Goal: Transaction & Acquisition: Purchase product/service

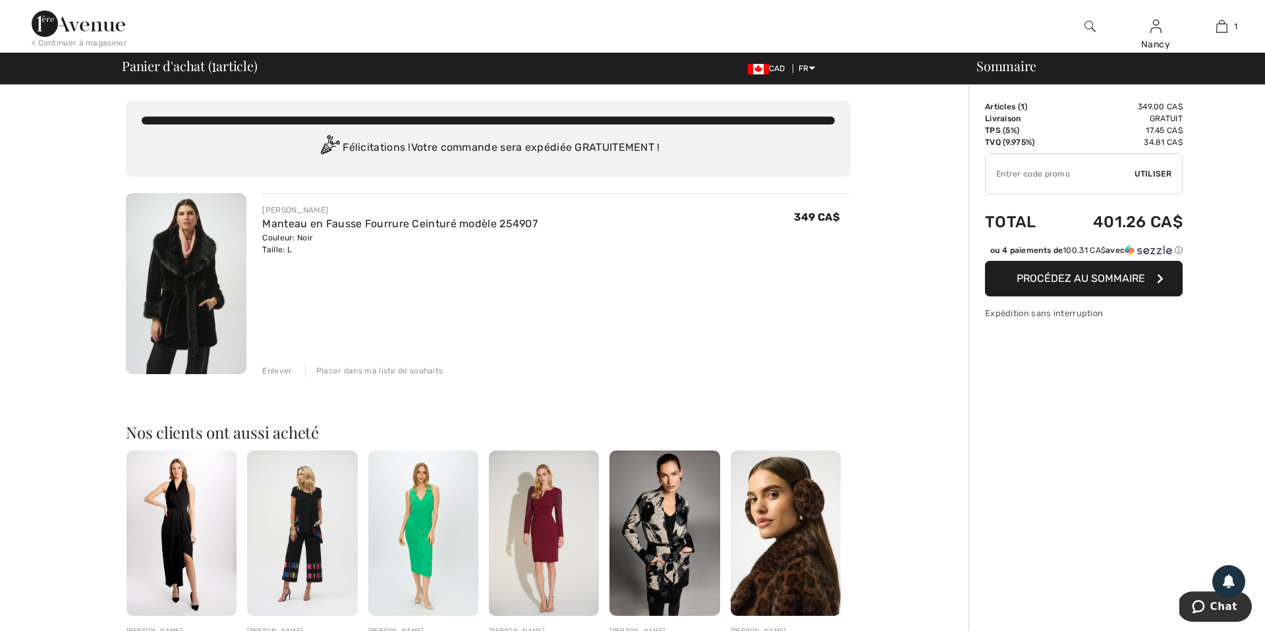
click at [1081, 285] on span "Procédez au sommaire" at bounding box center [1081, 278] width 128 height 13
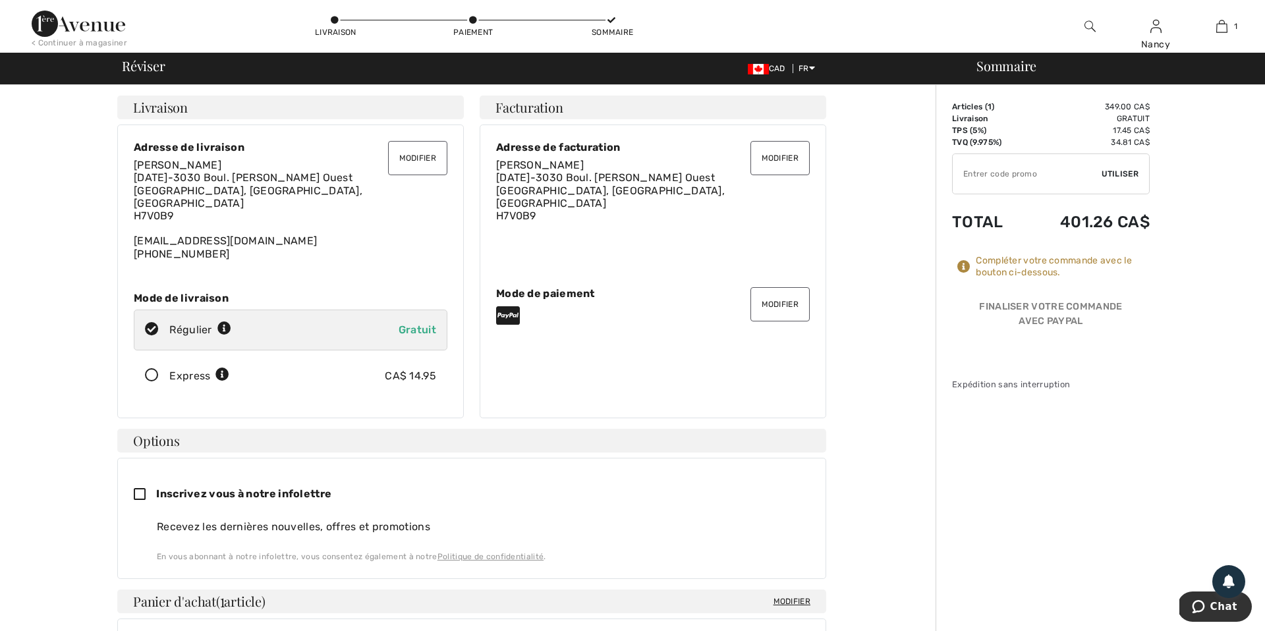
click at [780, 295] on button "Modifier" at bounding box center [780, 304] width 59 height 34
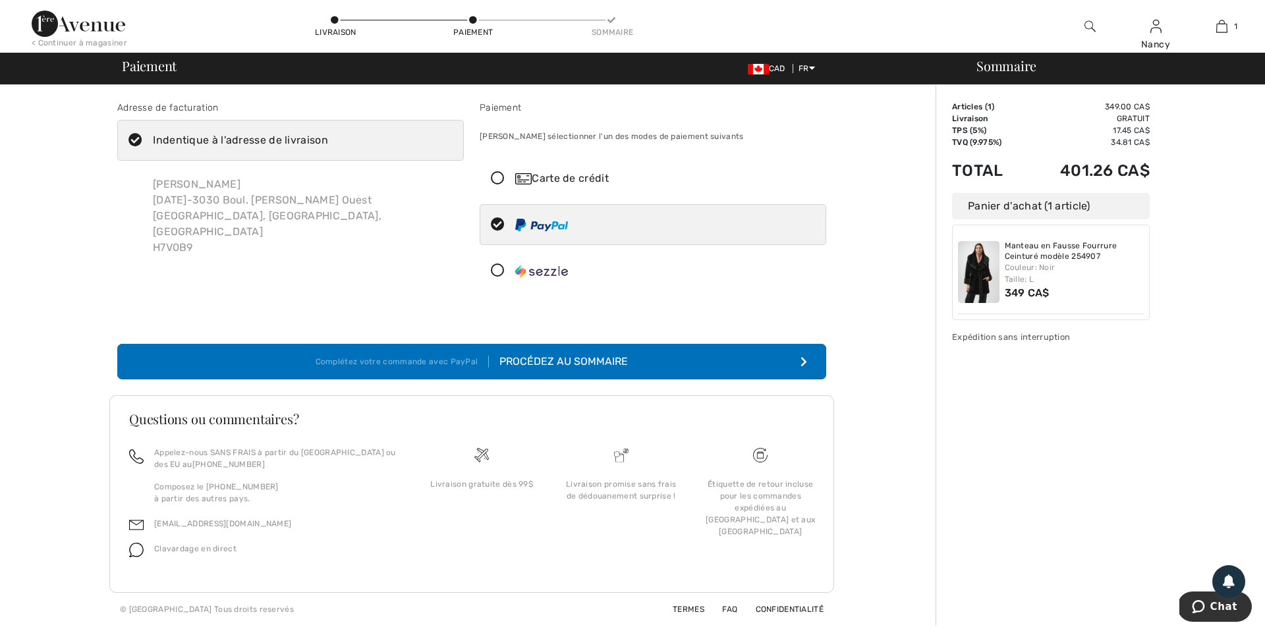
click at [494, 179] on icon at bounding box center [497, 179] width 35 height 14
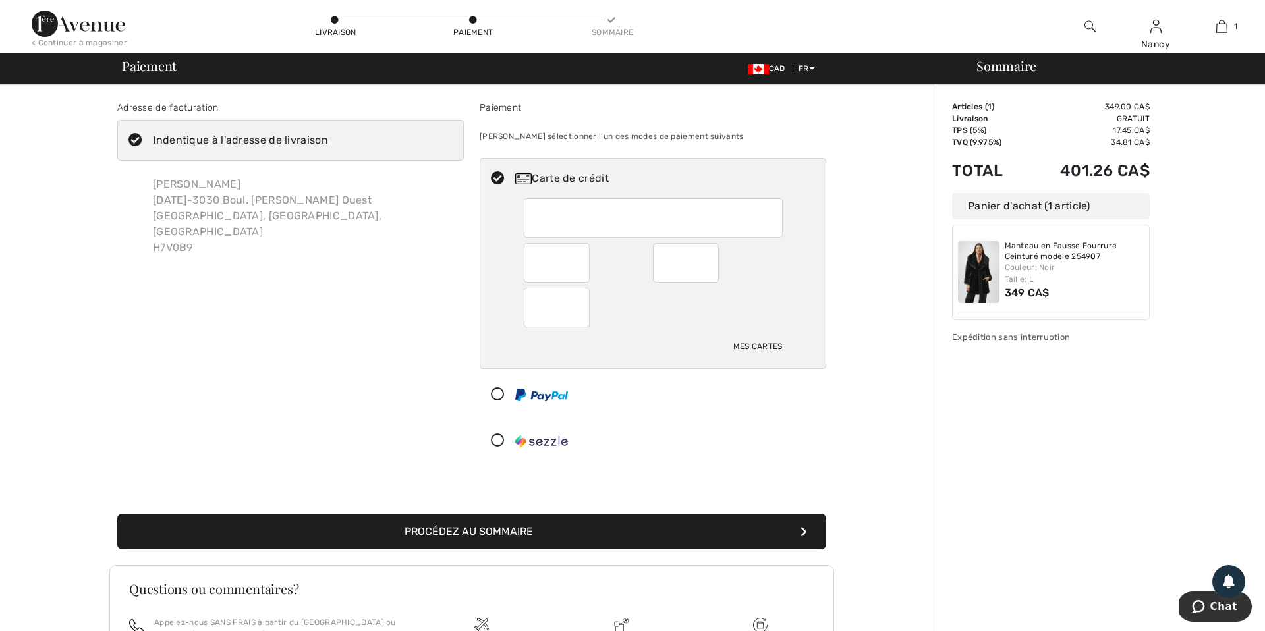
click at [542, 202] on div at bounding box center [653, 218] width 259 height 40
click at [455, 528] on button "Procédez au sommaire" at bounding box center [471, 532] width 709 height 36
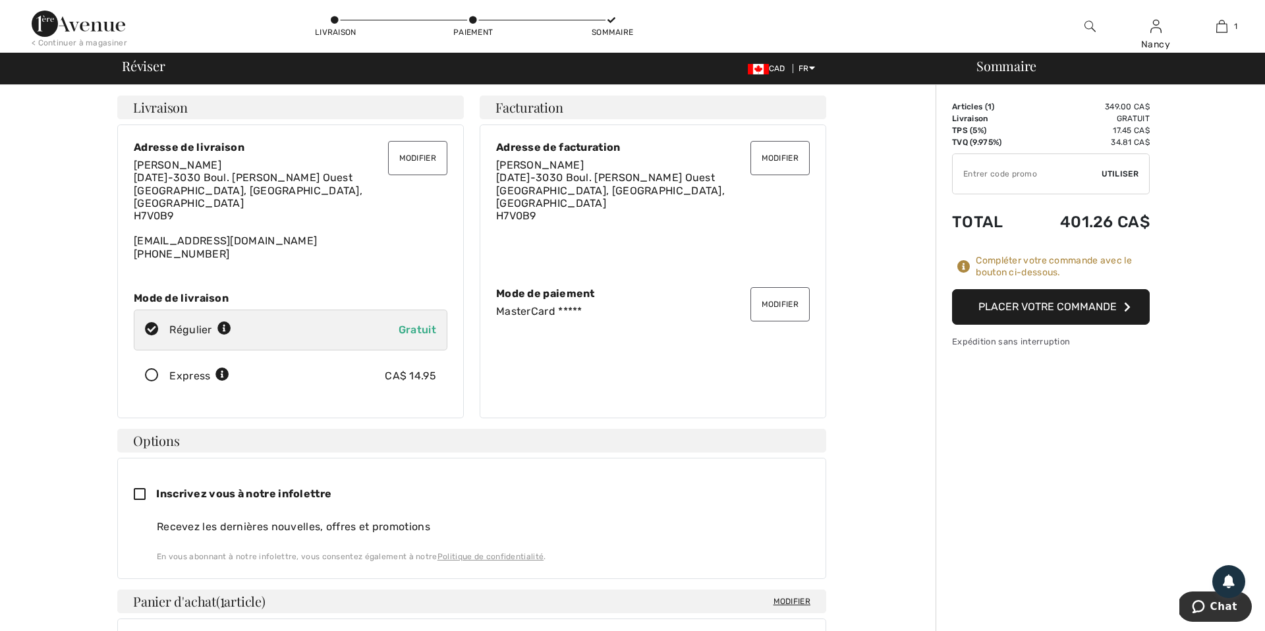
click at [1050, 305] on button "Placer votre commande" at bounding box center [1051, 307] width 198 height 36
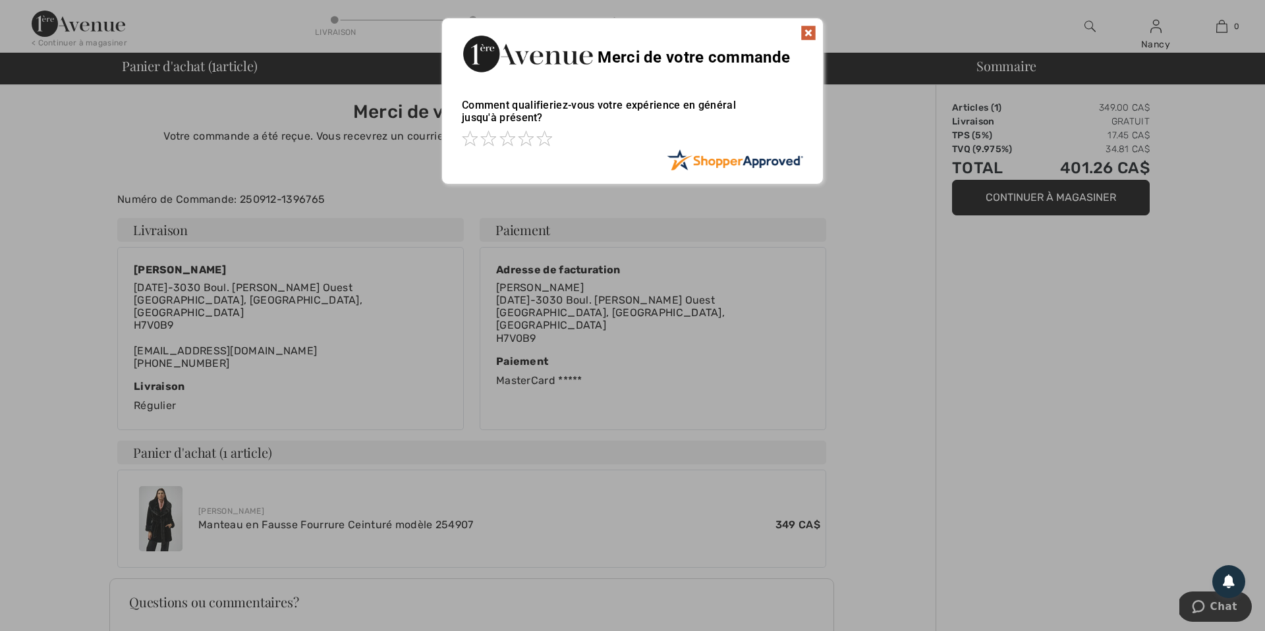
click at [809, 30] on img at bounding box center [809, 33] width 16 height 16
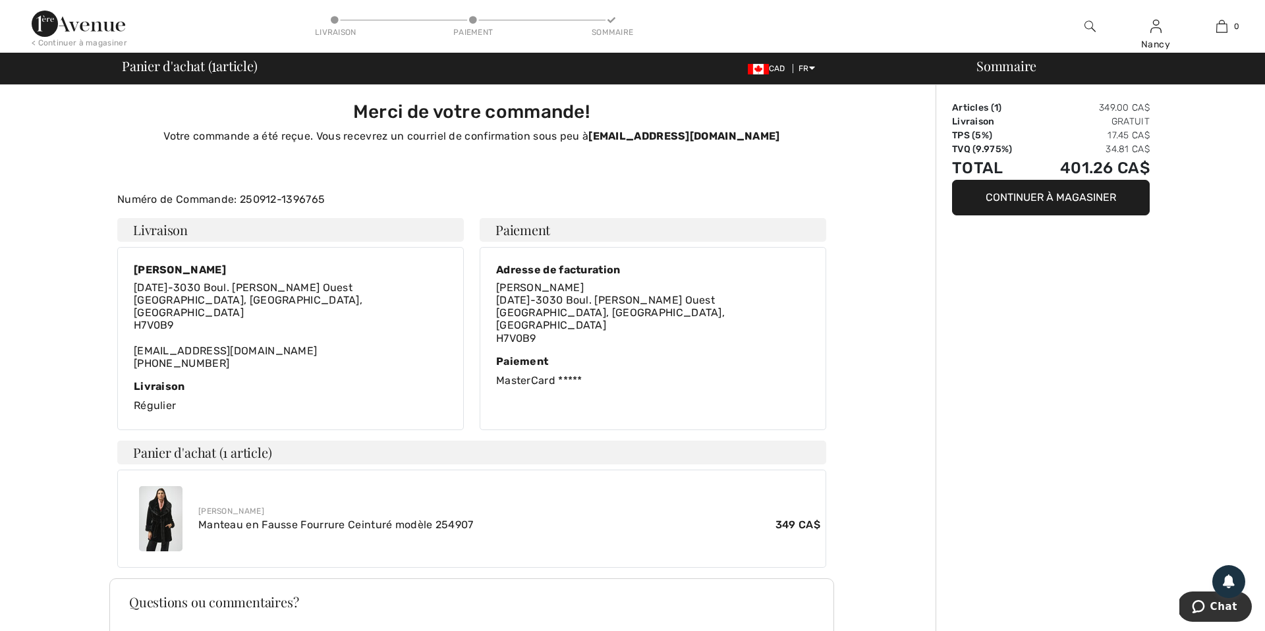
click at [159, 503] on img at bounding box center [160, 518] width 43 height 65
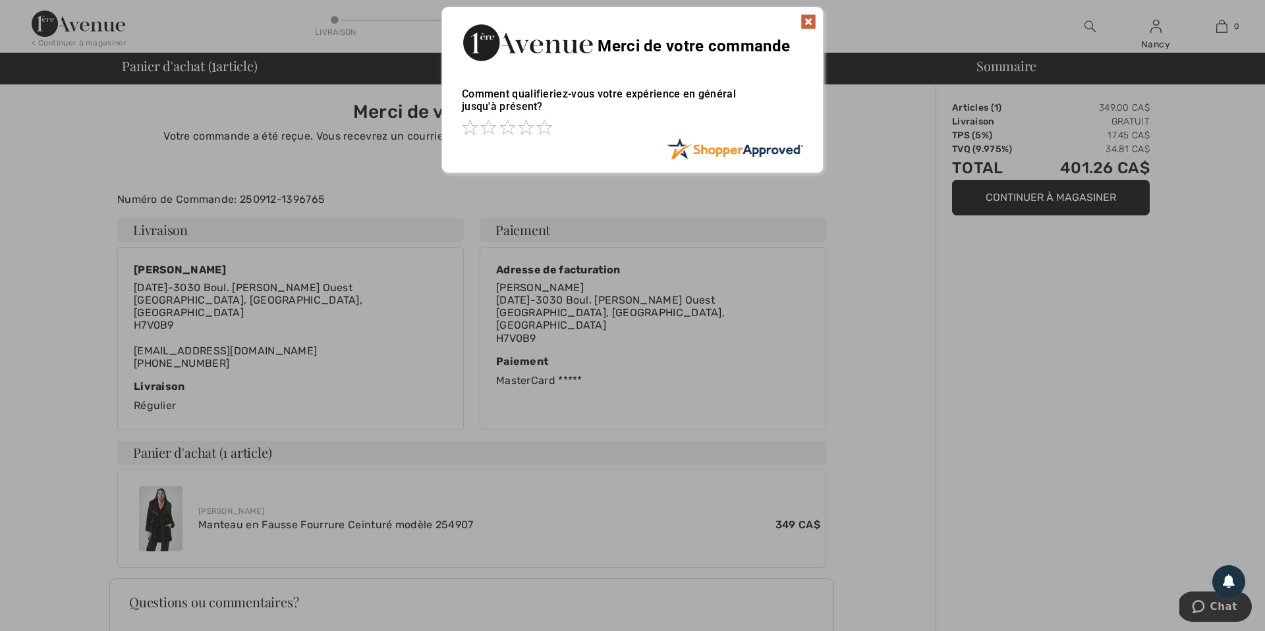
click at [810, 22] on img at bounding box center [809, 22] width 16 height 16
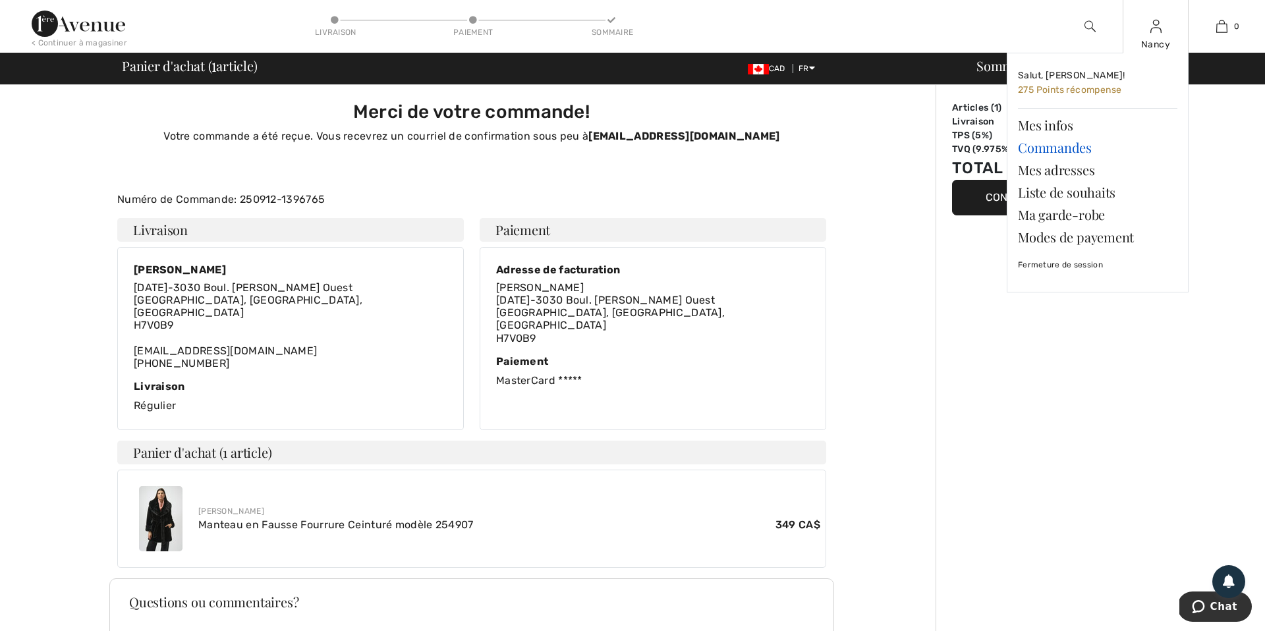
click at [1084, 148] on link "Commandes" at bounding box center [1097, 147] width 159 height 22
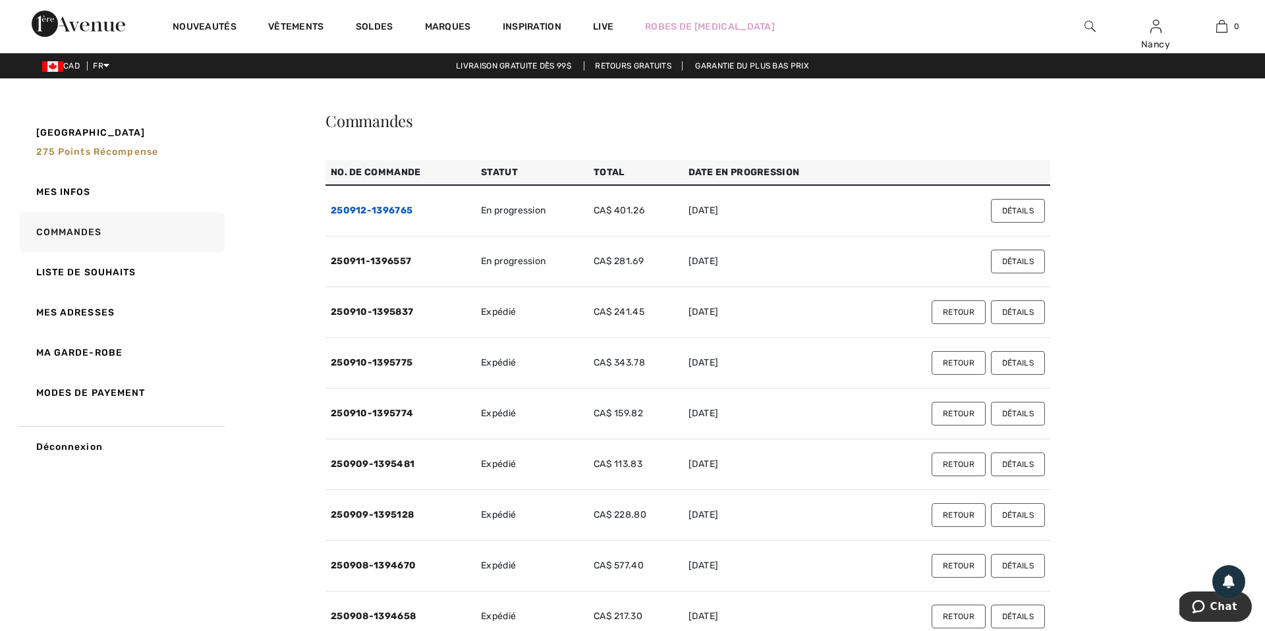
click at [363, 211] on link "250912-1396765" at bounding box center [372, 210] width 82 height 11
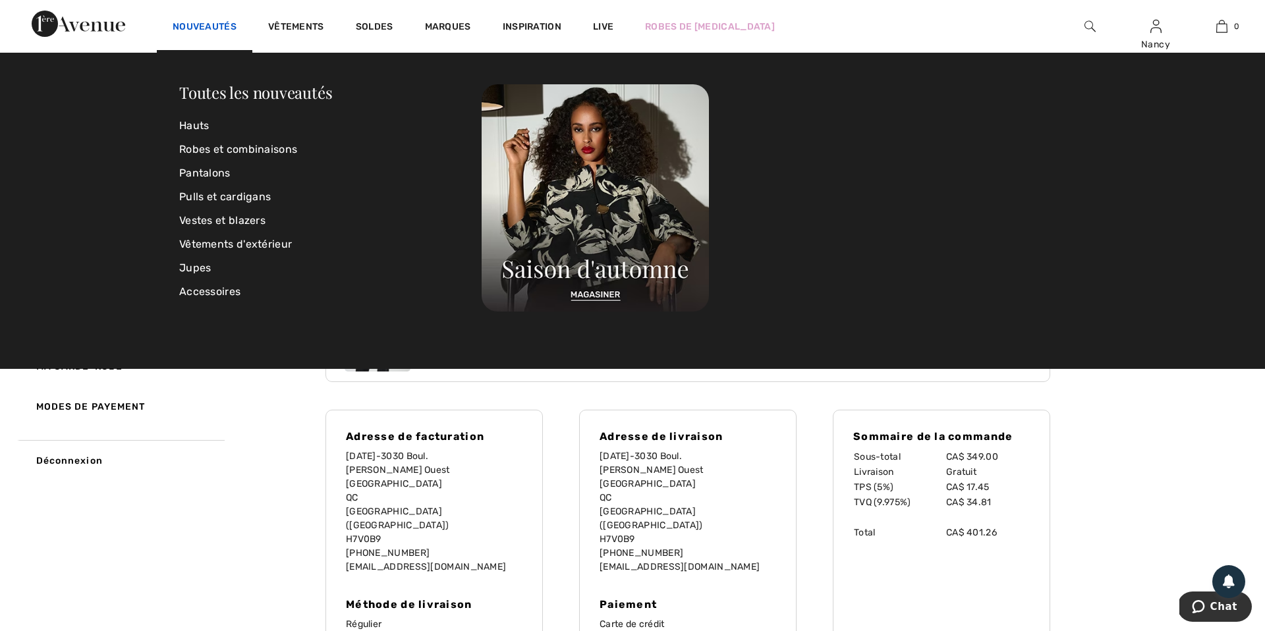
click at [212, 28] on link "Nouveautés" at bounding box center [205, 28] width 64 height 14
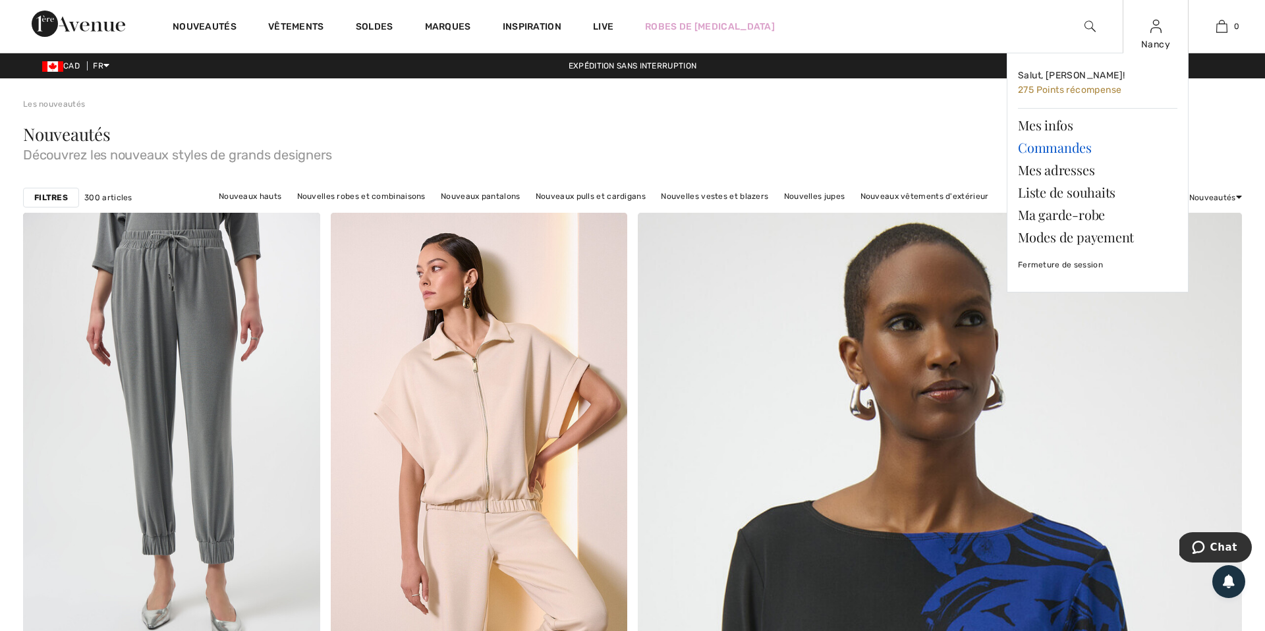
click at [1070, 149] on link "Commandes" at bounding box center [1097, 147] width 159 height 22
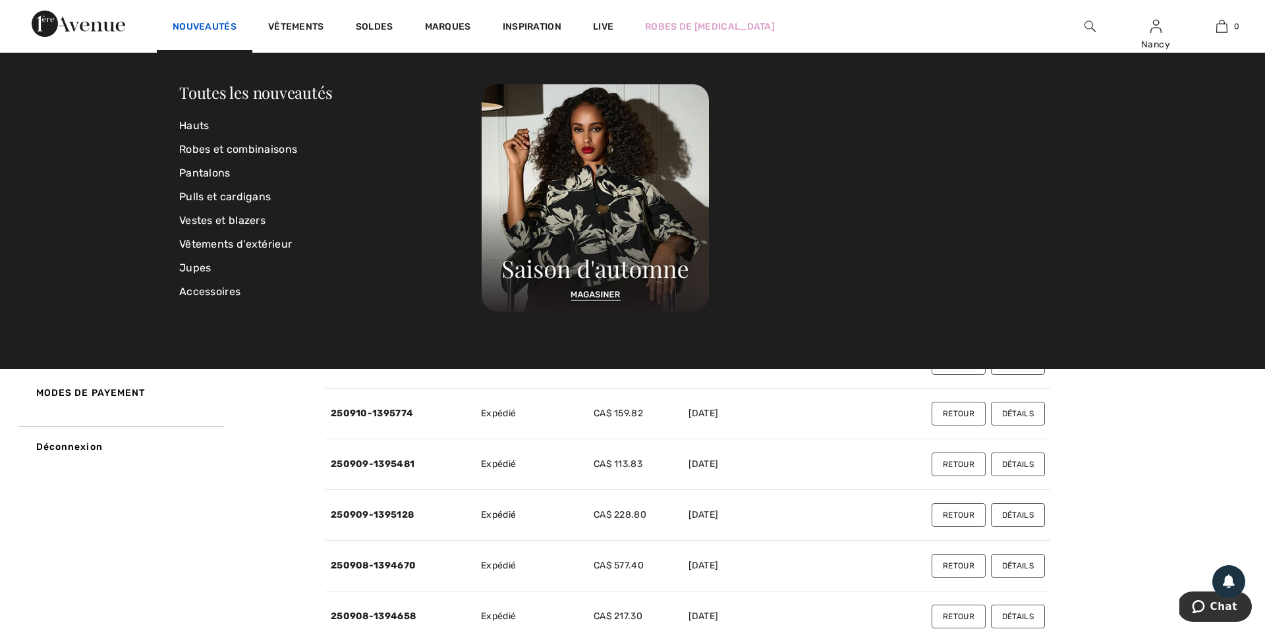
click at [194, 26] on link "Nouveautés" at bounding box center [205, 28] width 64 height 14
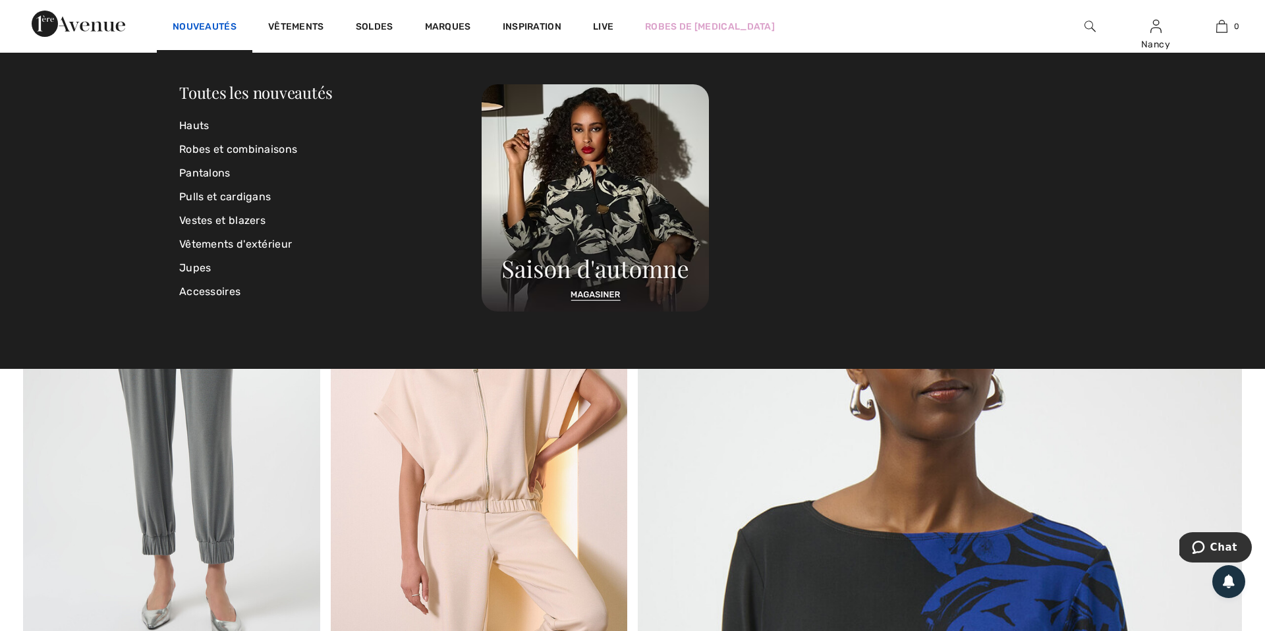
click at [202, 27] on link "Nouveautés" at bounding box center [205, 28] width 64 height 14
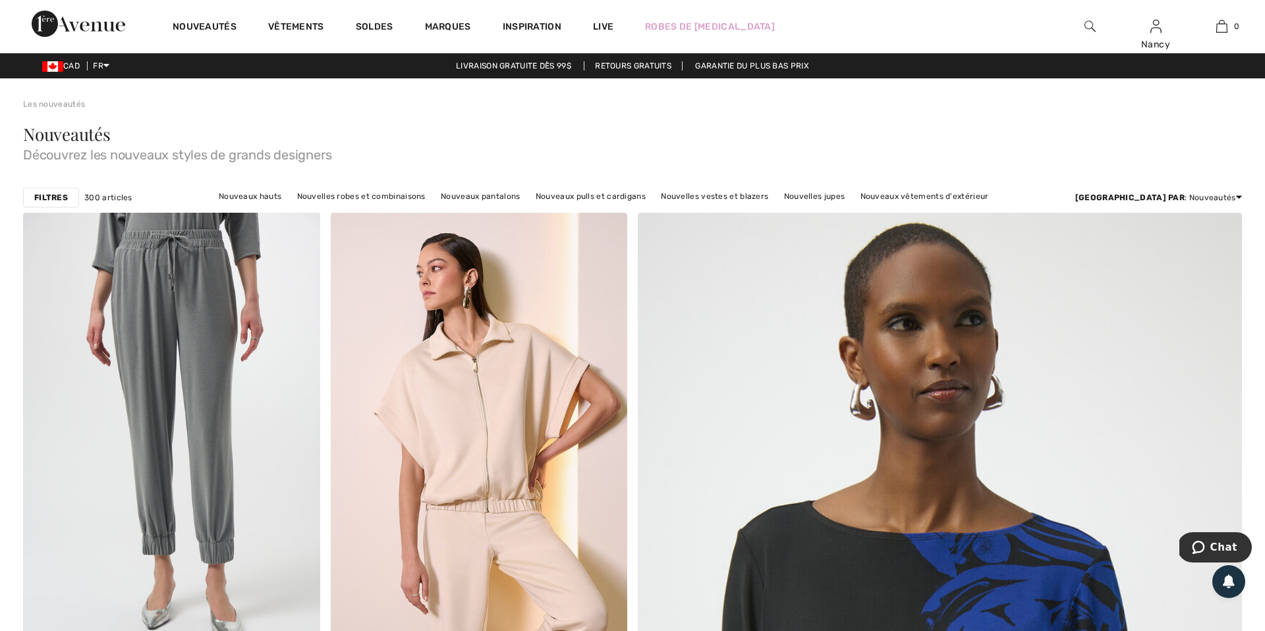
click at [202, 27] on link "Nouveautés" at bounding box center [205, 28] width 64 height 14
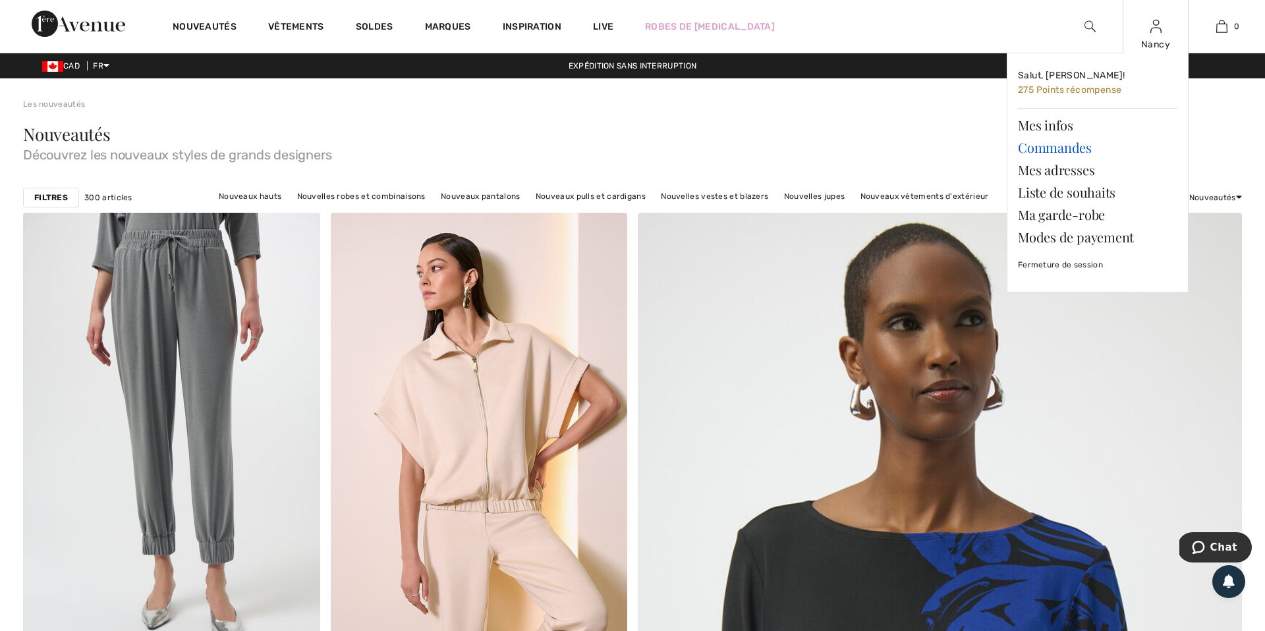
click at [1082, 149] on link "Commandes" at bounding box center [1097, 147] width 159 height 22
